Goal: Task Accomplishment & Management: Use online tool/utility

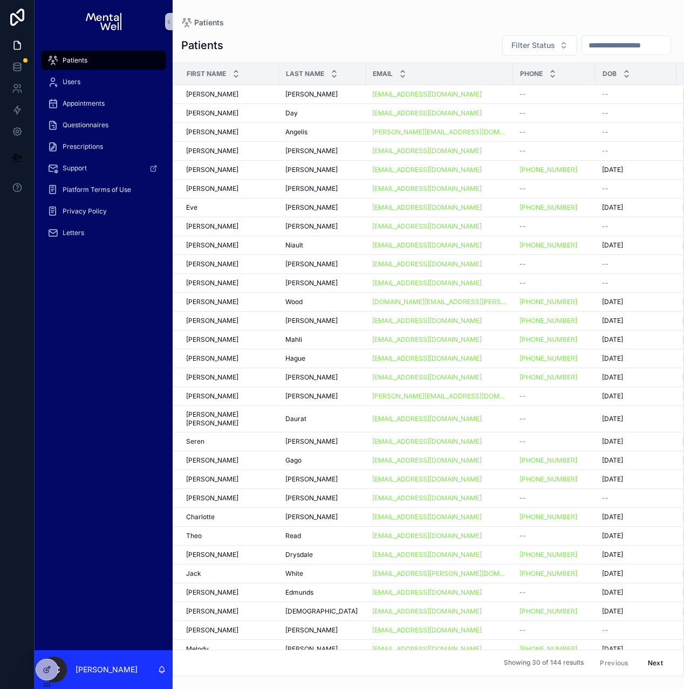
click at [590, 44] on input "scrollable content" at bounding box center [626, 45] width 88 height 15
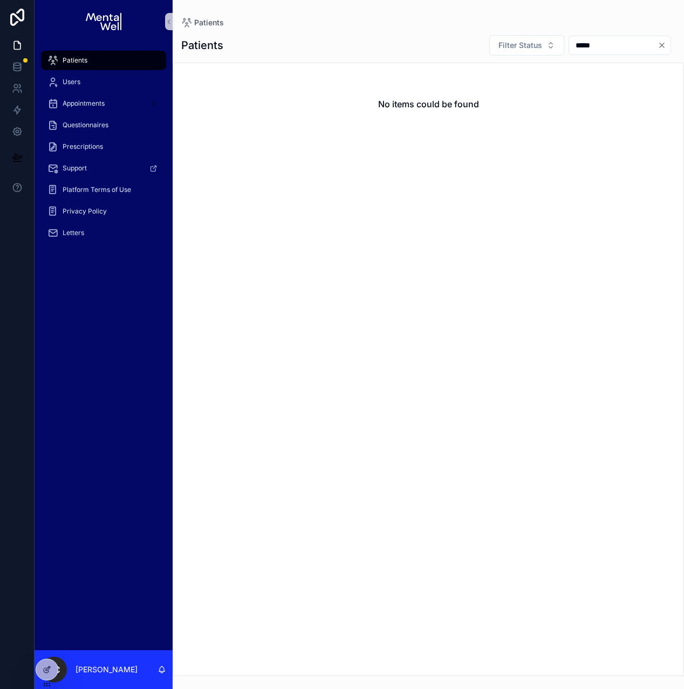
type input "*****"
click at [96, 150] on span "Prescriptions" at bounding box center [83, 146] width 40 height 9
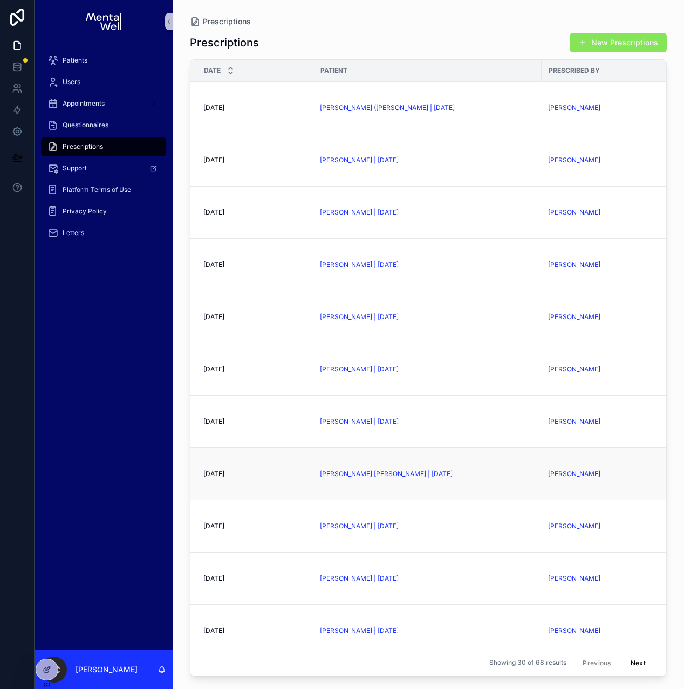
click at [438, 477] on div "[PERSON_NAME] [PERSON_NAME] | [DATE]" at bounding box center [427, 474] width 215 height 9
